Goal: Navigation & Orientation: Find specific page/section

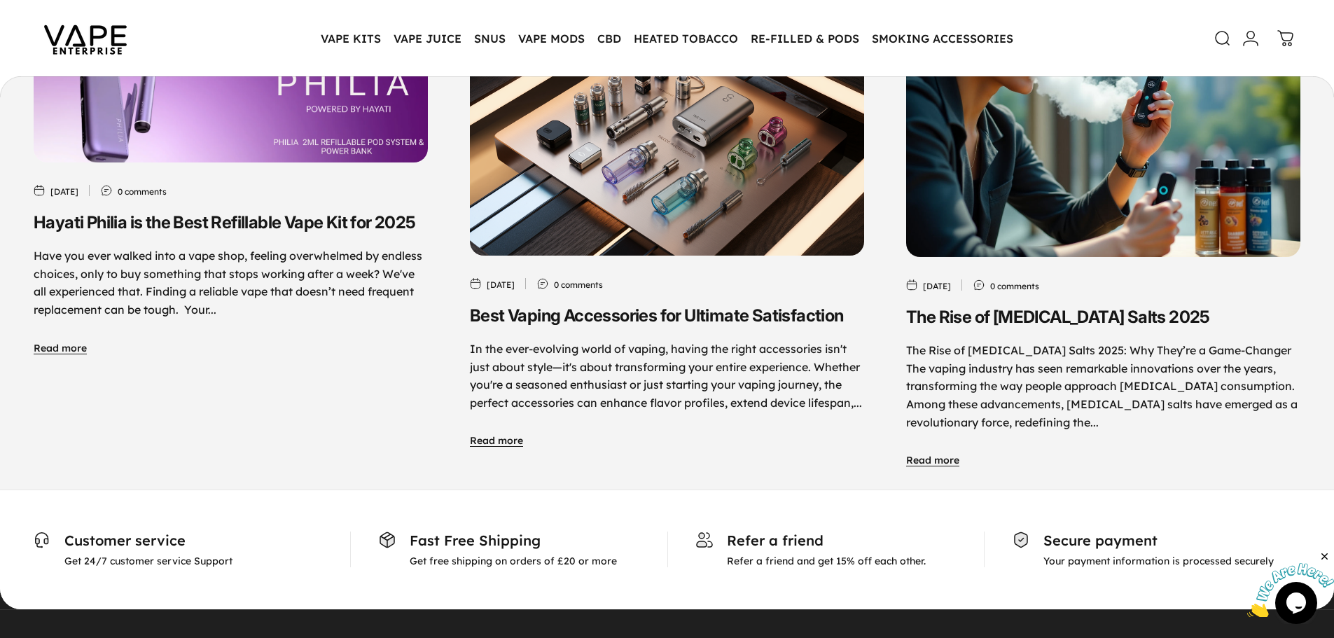
scroll to position [7375, 0]
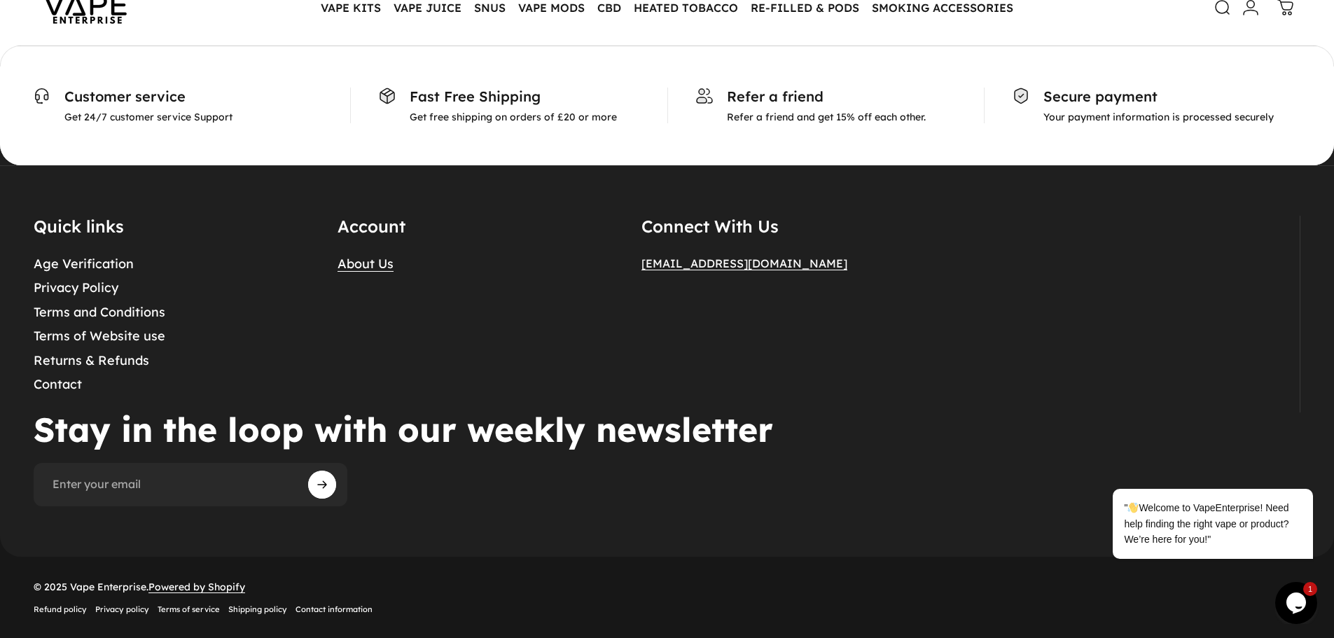
click at [360, 266] on link "About Us" at bounding box center [365, 264] width 56 height 16
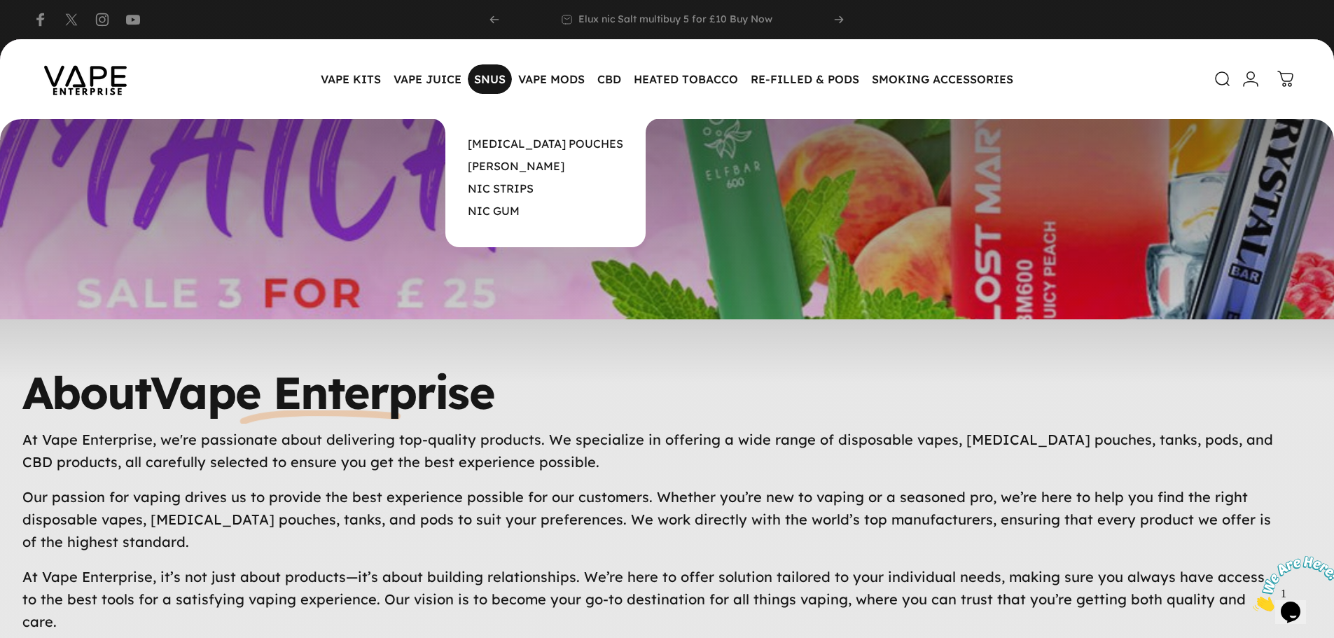
click at [494, 78] on magnet-element "SNUS SNUS" at bounding box center [490, 78] width 44 height 29
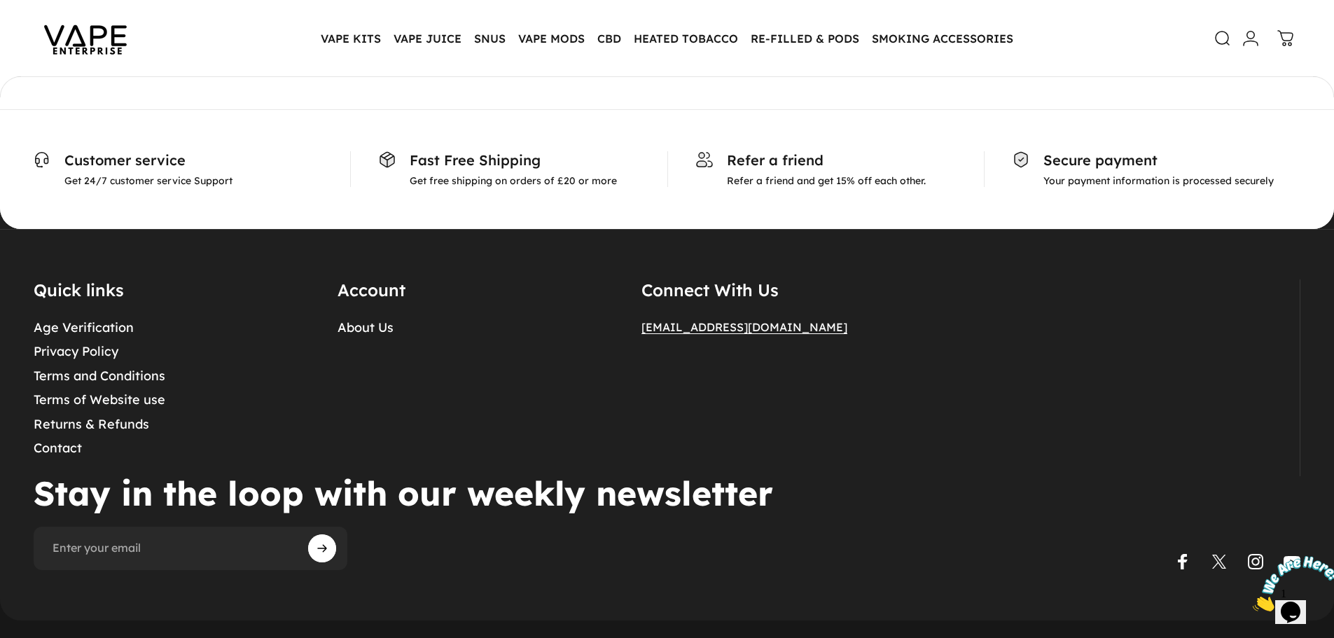
scroll to position [1220, 0]
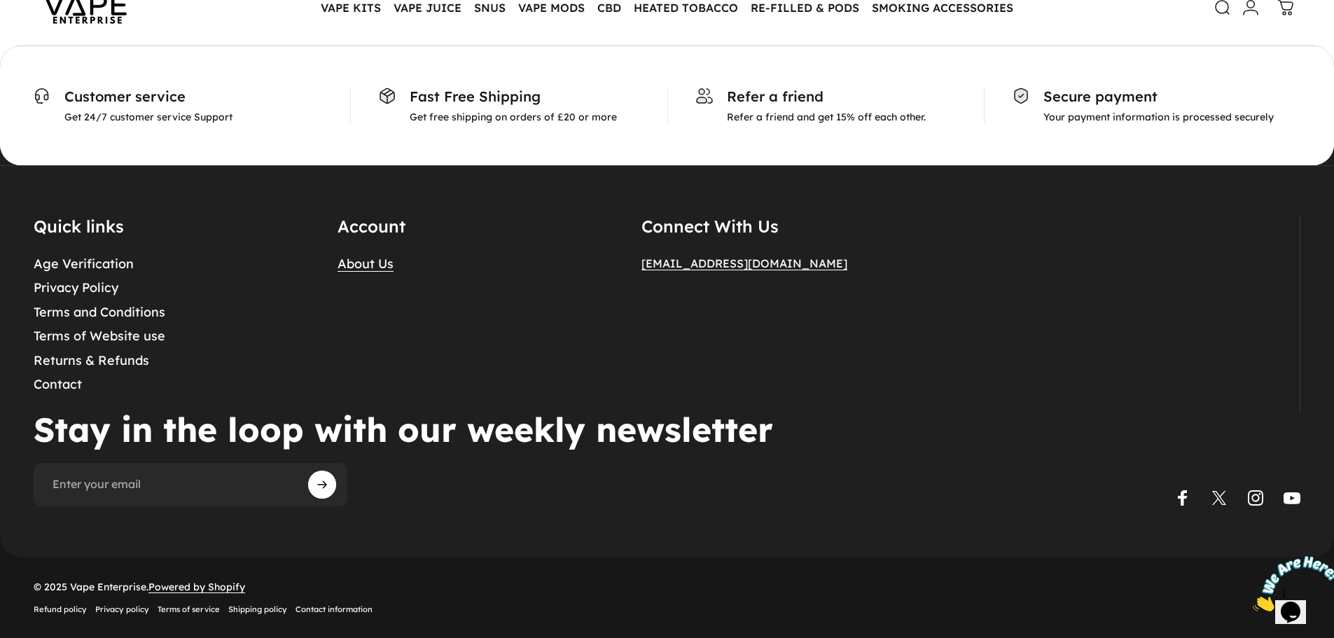
click at [351, 263] on link "About Us" at bounding box center [365, 264] width 56 height 16
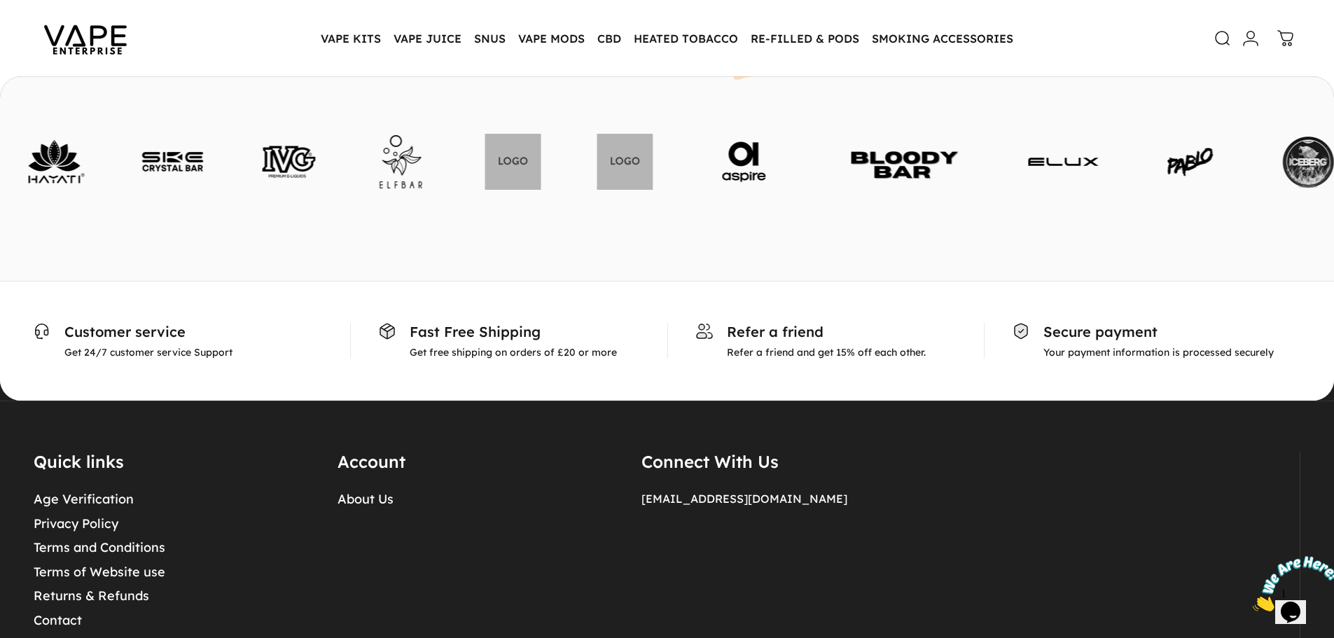
scroll to position [852, 0]
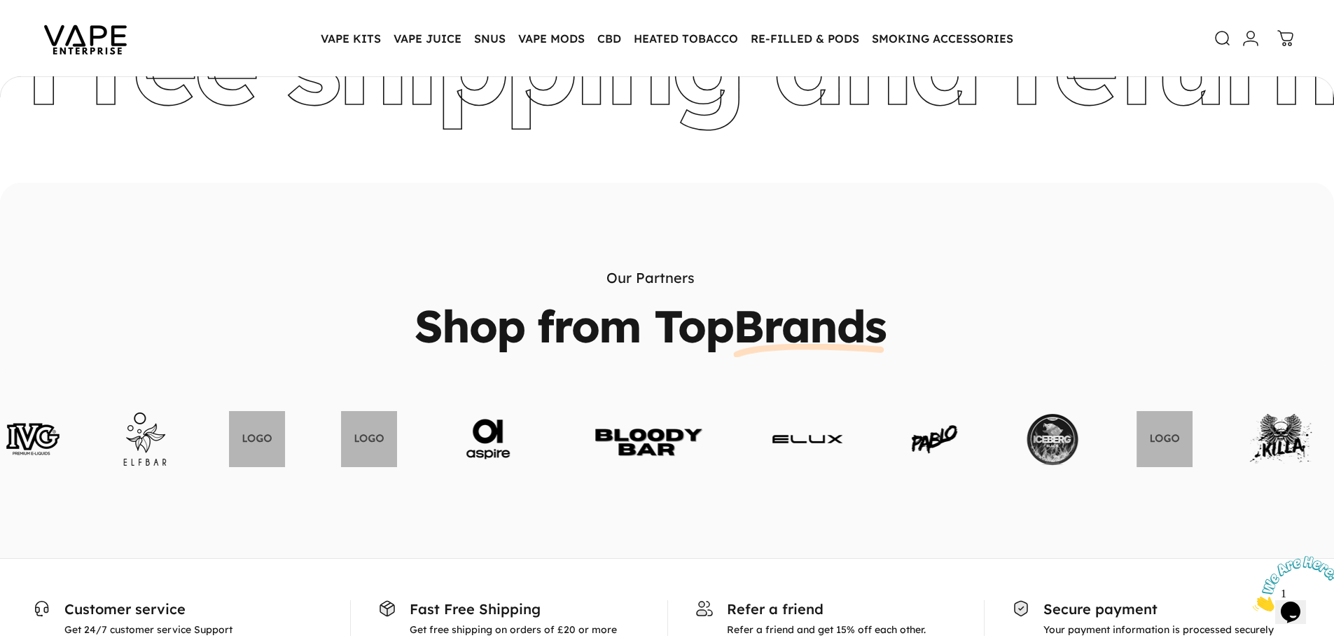
click at [453, 421] on link at bounding box center [488, 439] width 70 height 70
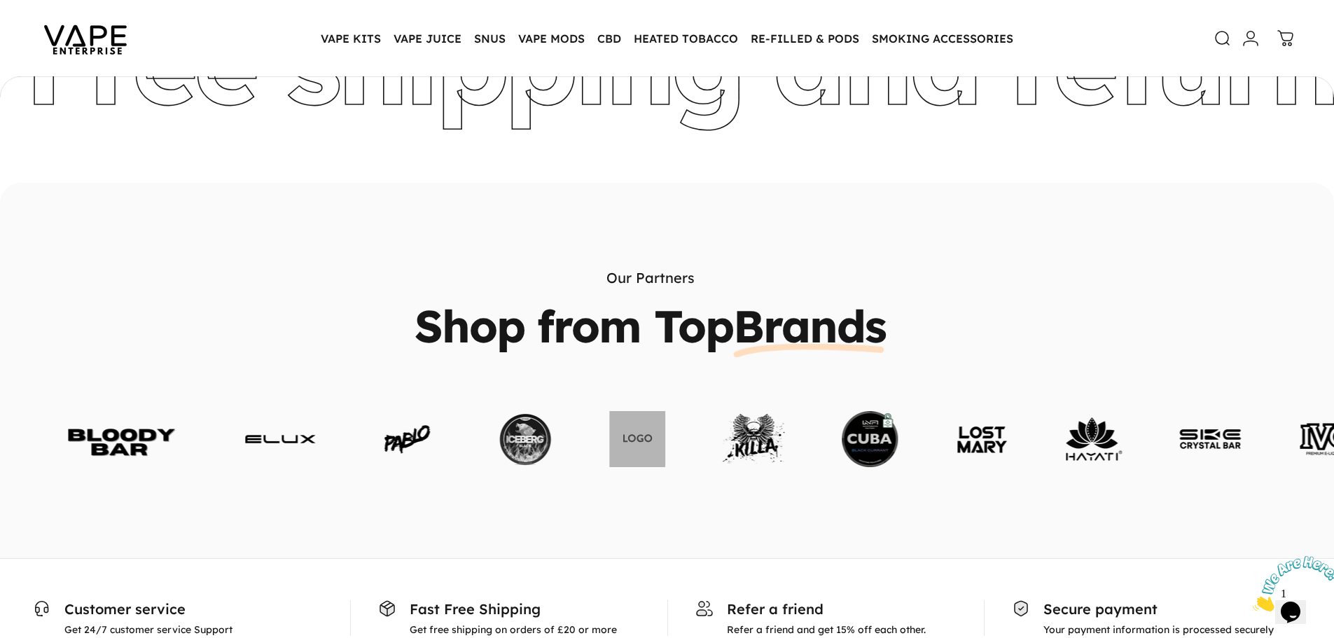
click at [609, 444] on link at bounding box center [637, 439] width 56 height 56
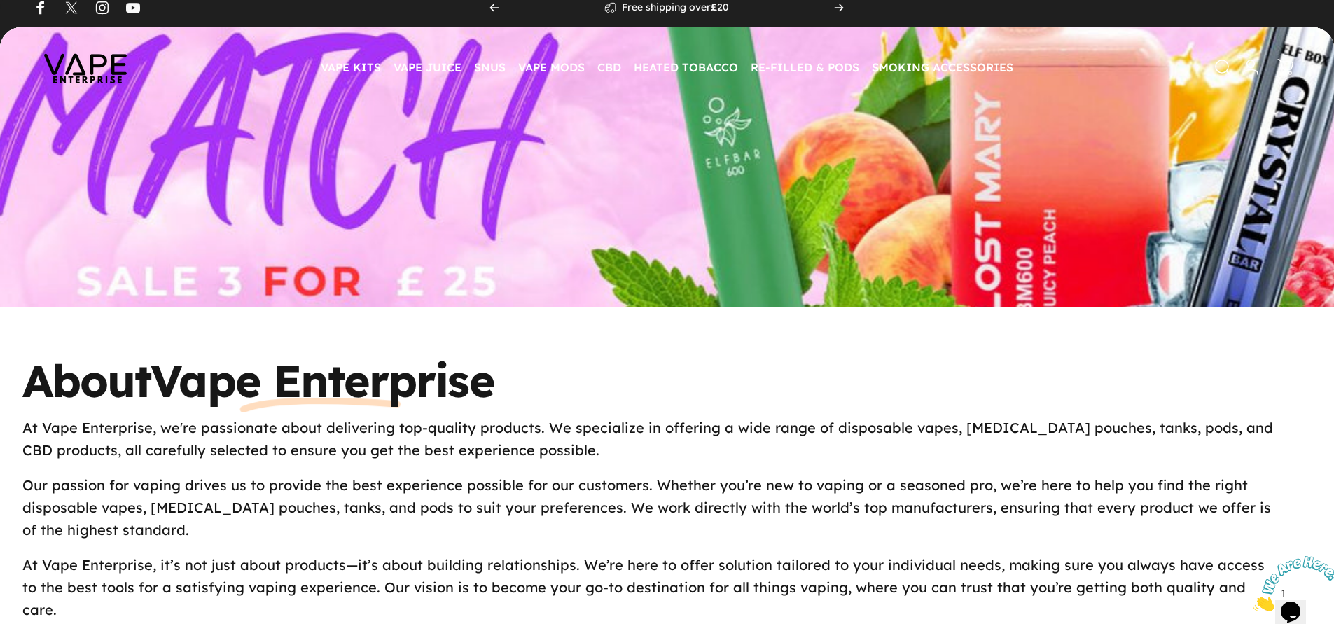
scroll to position [0, 0]
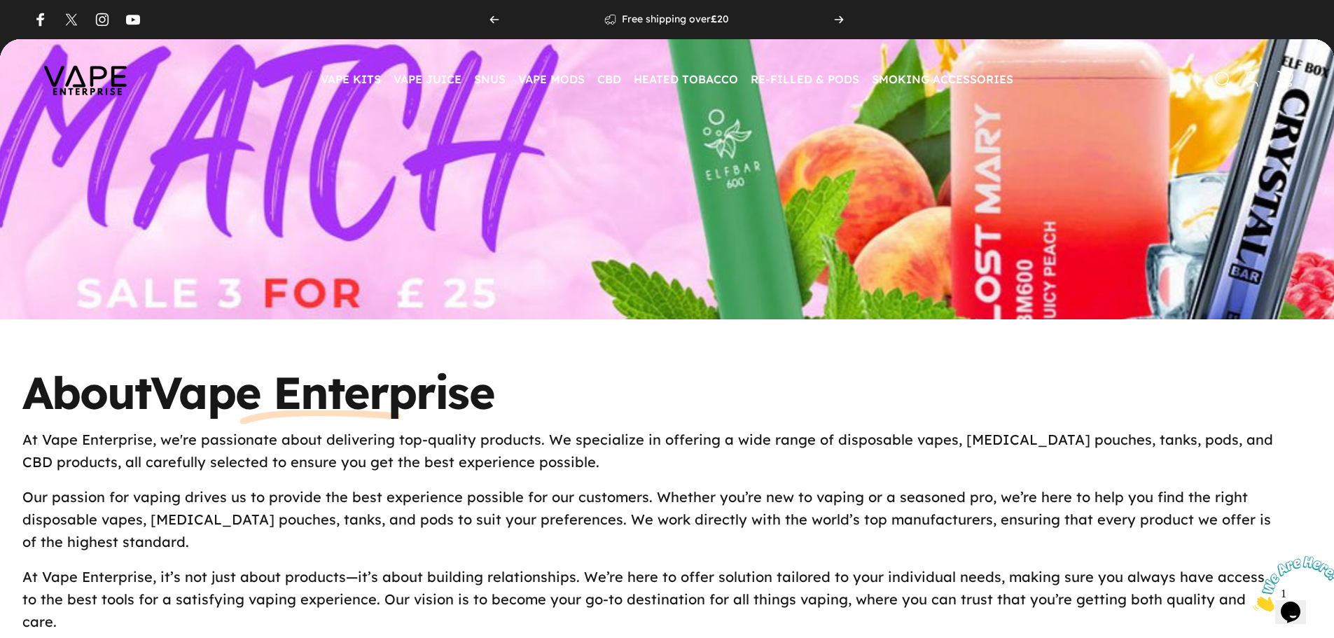
click at [106, 74] on img at bounding box center [85, 79] width 126 height 66
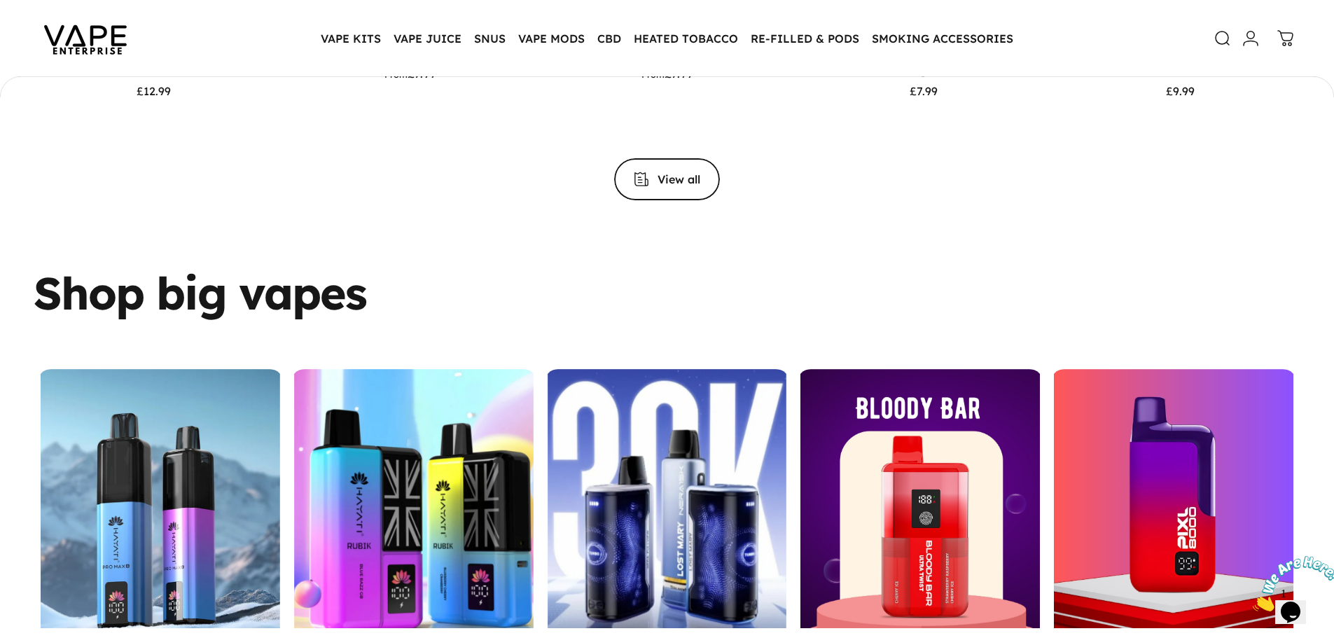
scroll to position [2027, 0]
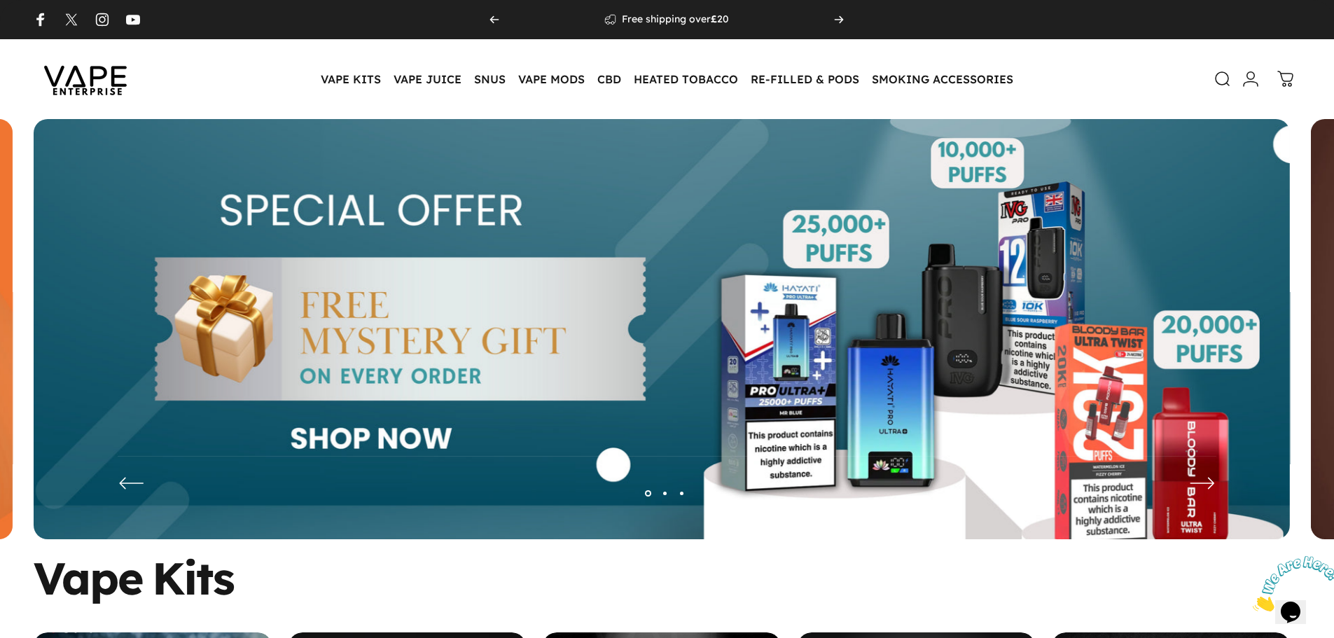
click at [1245, 78] on icon at bounding box center [1250, 79] width 17 height 17
